Goal: Task Accomplishment & Management: Use online tool/utility

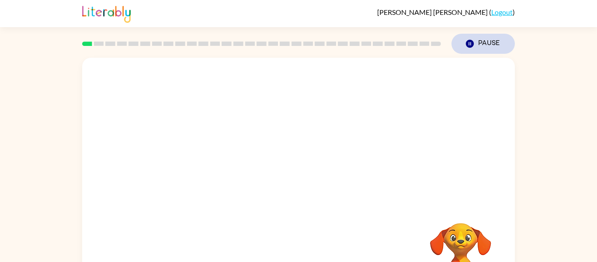
click at [490, 40] on button "Pause Pause" at bounding box center [482, 44] width 63 height 20
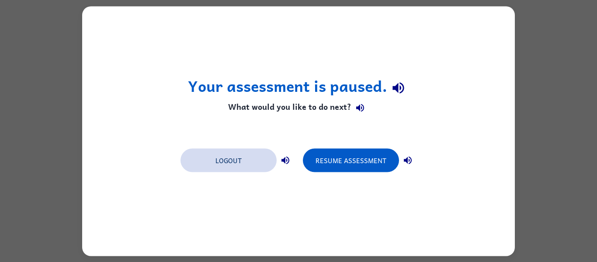
click at [249, 167] on button "Logout" at bounding box center [228, 160] width 96 height 24
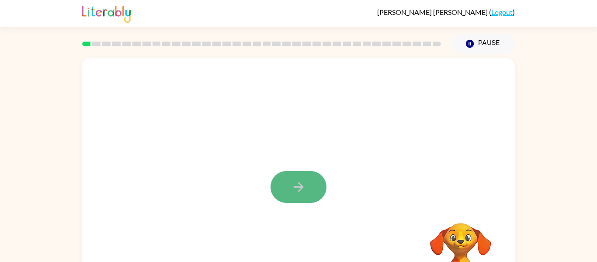
click at [291, 173] on button "button" at bounding box center [298, 187] width 56 height 32
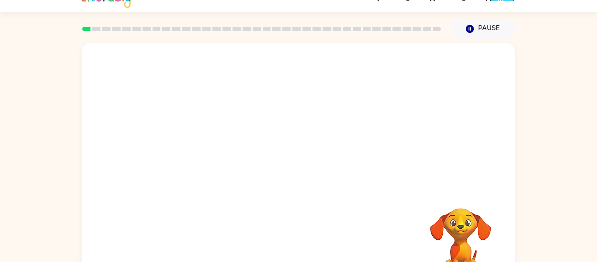
scroll to position [45, 0]
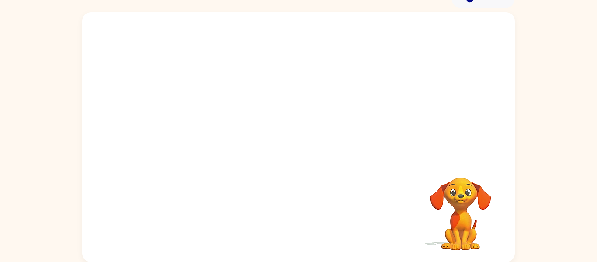
click at [478, 214] on video "Your browser must support playing .mp4 files to use Literably. Please try using…" at bounding box center [460, 207] width 87 height 87
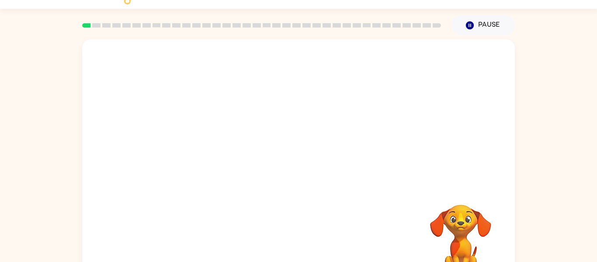
scroll to position [0, 0]
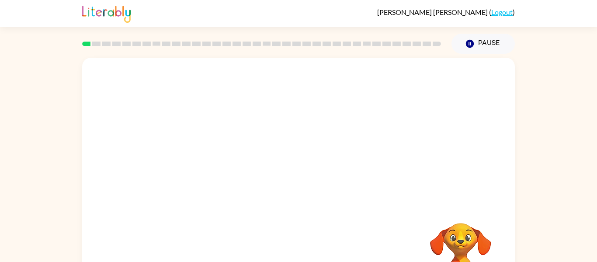
click at [503, 185] on div at bounding box center [298, 183] width 433 height 250
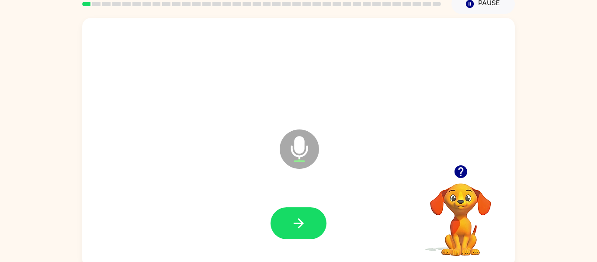
scroll to position [45, 0]
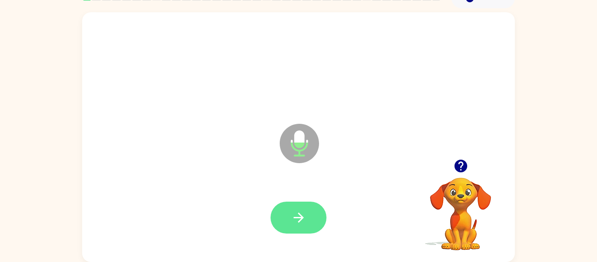
click at [296, 219] on icon "button" at bounding box center [298, 217] width 15 height 15
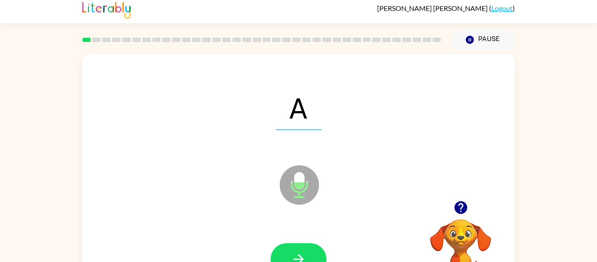
scroll to position [0, 0]
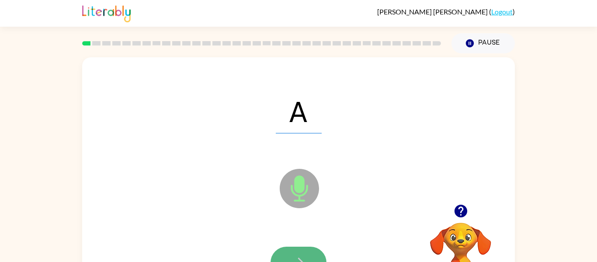
click at [298, 250] on button "button" at bounding box center [298, 262] width 56 height 32
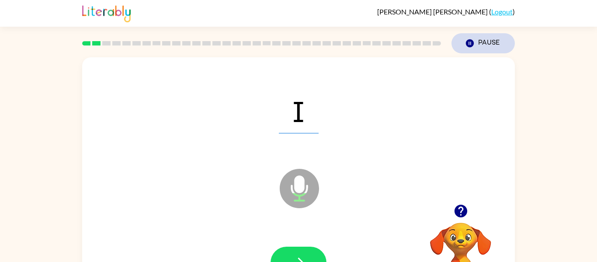
click at [502, 51] on button "Pause Pause" at bounding box center [482, 43] width 63 height 20
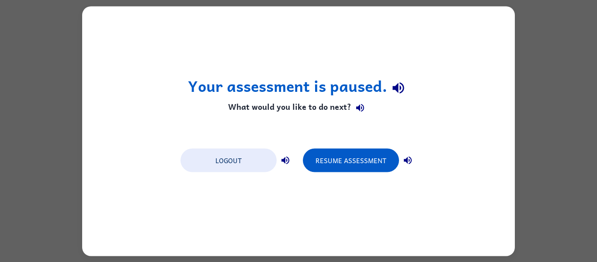
scroll to position [0, 0]
